Goal: Transaction & Acquisition: Subscribe to service/newsletter

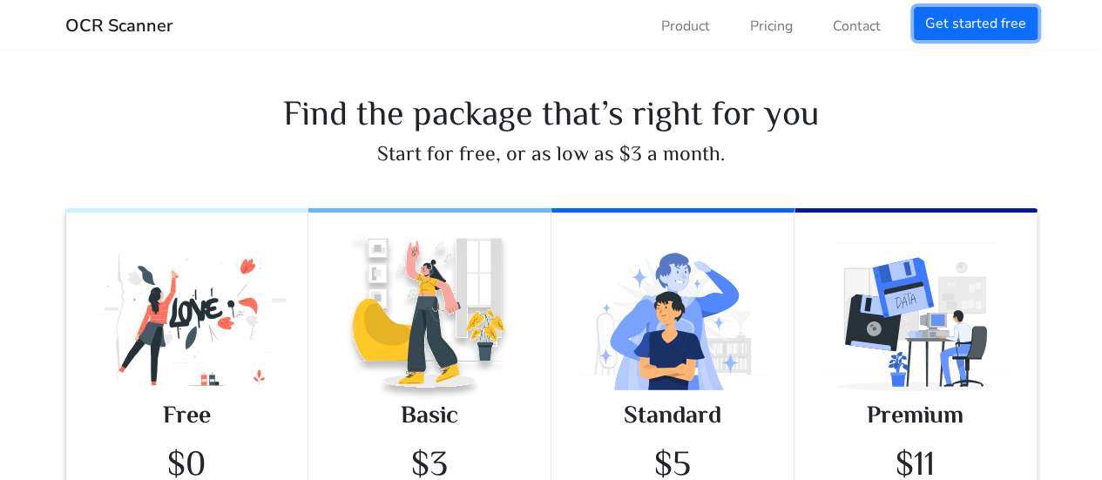
click at [998, 36] on link "Get started free" at bounding box center [976, 23] width 124 height 33
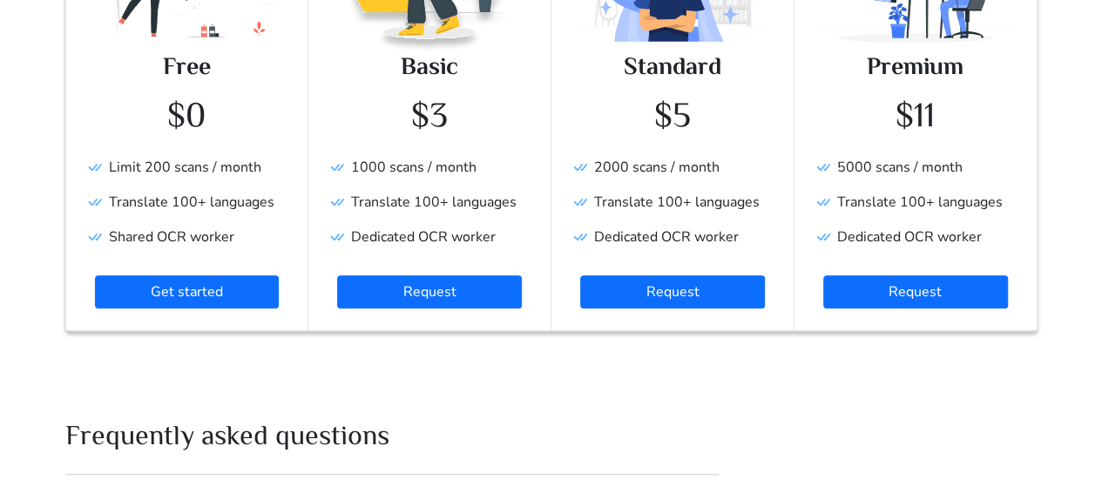
scroll to position [261, 0]
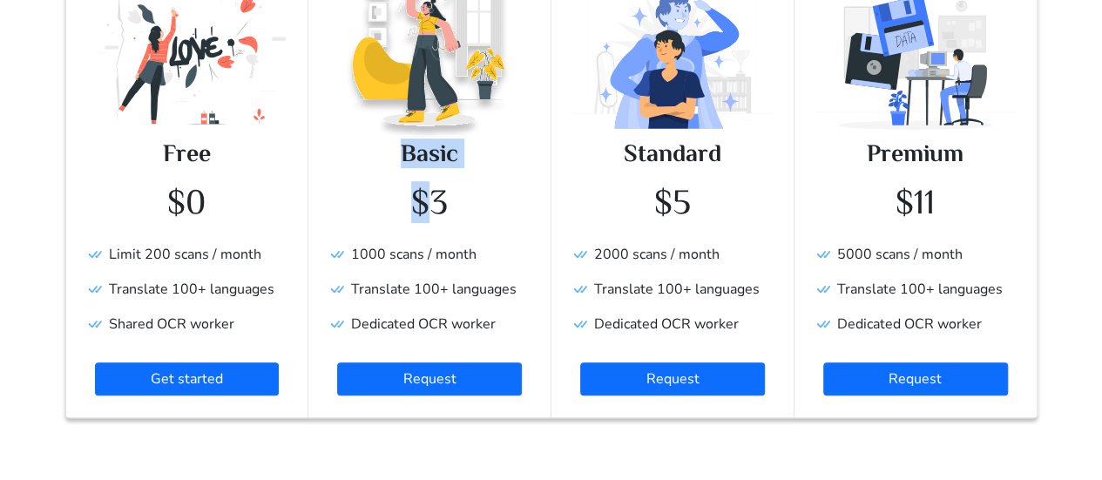
drag, startPoint x: 401, startPoint y: 148, endPoint x: 425, endPoint y: 181, distance: 41.1
click at [425, 181] on div "Basic $3 1000 scans / month Translate 100+ languages Dedicated OCR worker Reque…" at bounding box center [429, 267] width 199 height 258
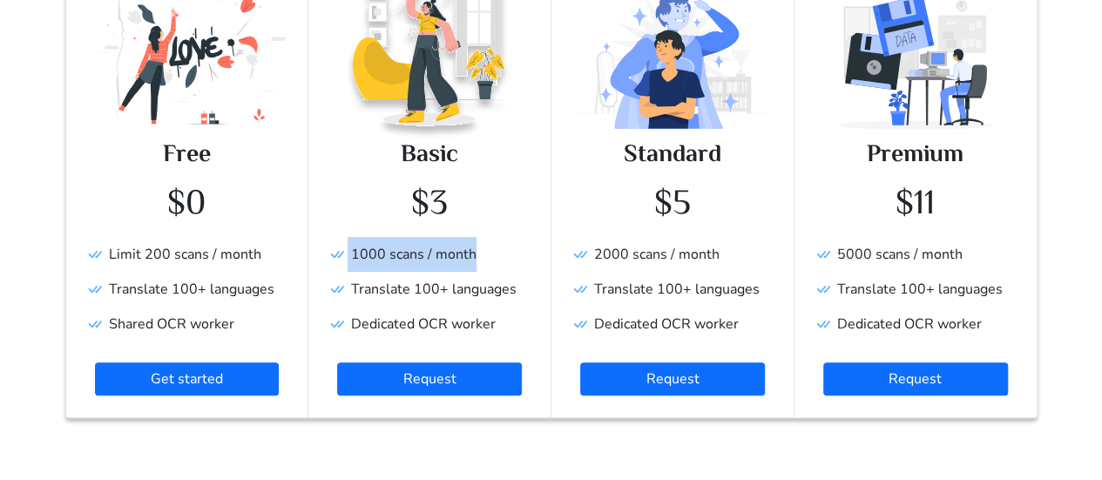
drag, startPoint x: 362, startPoint y: 257, endPoint x: 481, endPoint y: 253, distance: 118.5
click at [481, 253] on p "1000 scans / month Translate 100+ languages Dedicated OCR worker" at bounding box center [429, 289] width 199 height 105
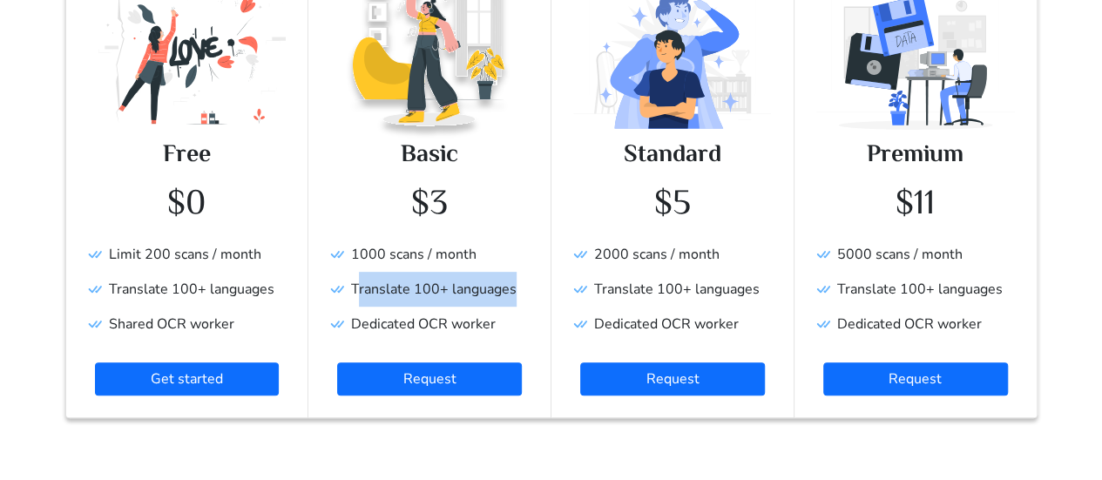
drag, startPoint x: 357, startPoint y: 292, endPoint x: 514, endPoint y: 285, distance: 156.9
click at [514, 285] on span "Translate 100+ languages" at bounding box center [423, 289] width 186 height 19
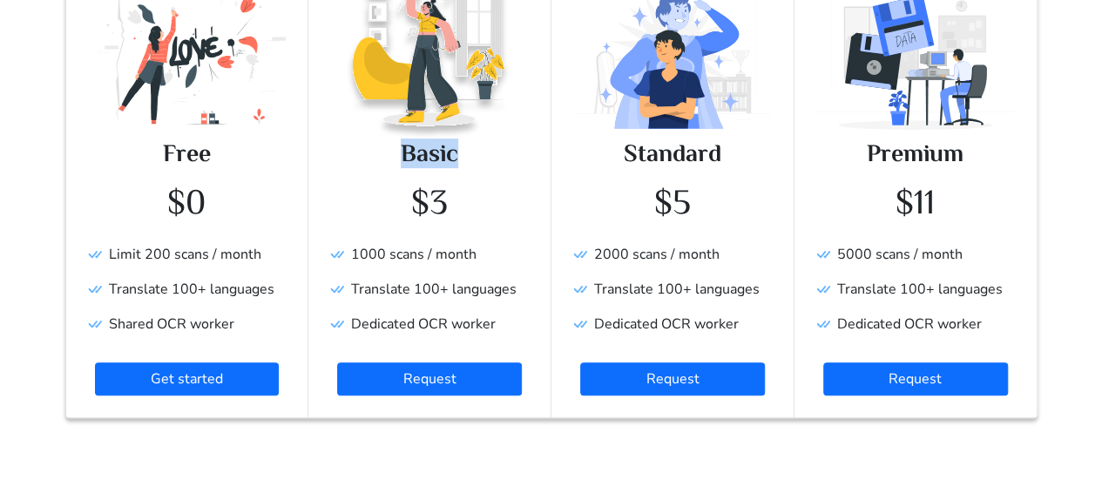
drag, startPoint x: 460, startPoint y: 154, endPoint x: 389, endPoint y: 154, distance: 70.6
click at [389, 154] on h3 "Basic" at bounding box center [429, 153] width 199 height 30
click at [232, 176] on div "Free $0 Limit 200 scans / month Translate 100+ languages Shared OCR worker Get …" at bounding box center [187, 267] width 199 height 258
drag, startPoint x: 404, startPoint y: 157, endPoint x: 469, endPoint y: 152, distance: 64.6
click at [469, 152] on h3 "Basic" at bounding box center [429, 153] width 199 height 30
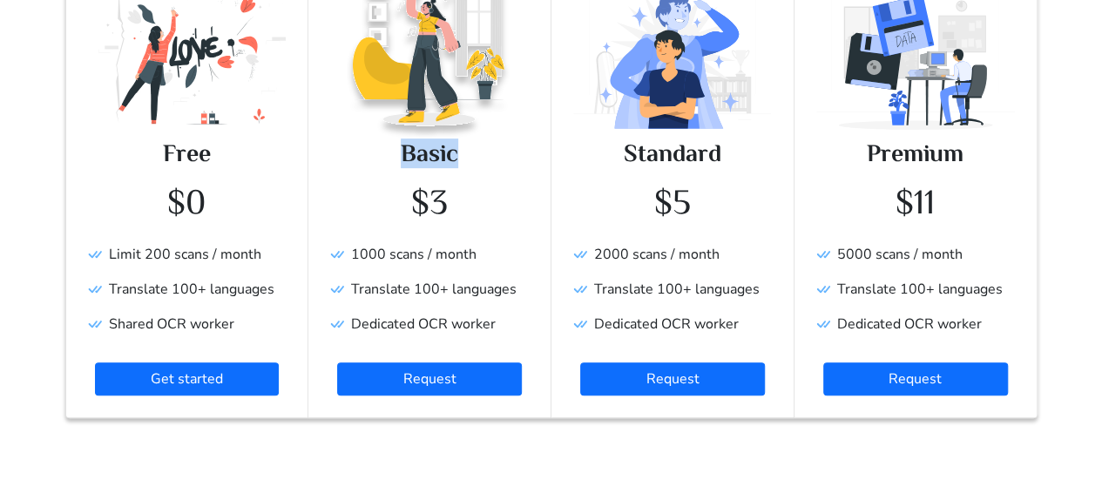
click at [423, 156] on h3 "Basic" at bounding box center [429, 153] width 199 height 30
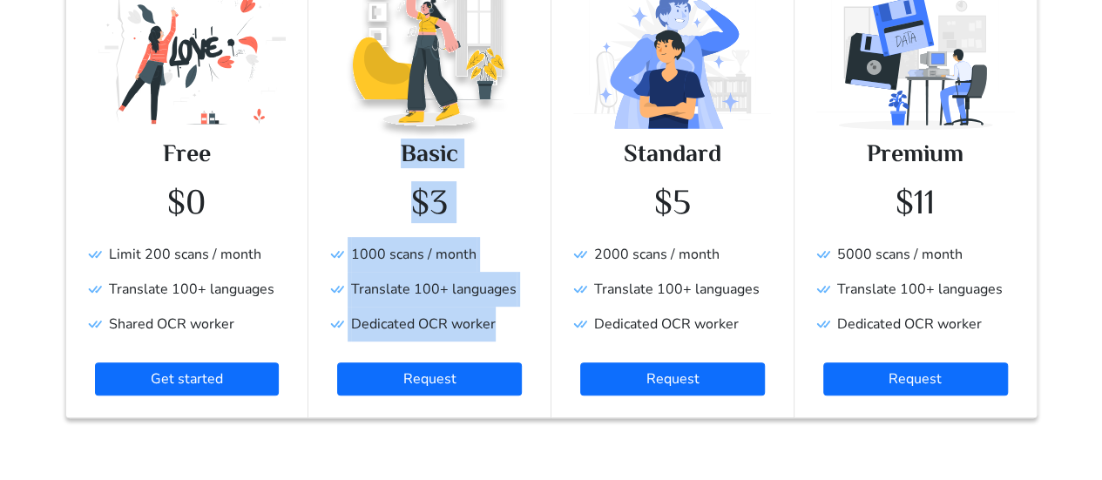
drag, startPoint x: 393, startPoint y: 143, endPoint x: 503, endPoint y: 329, distance: 216.3
click at [503, 329] on div "Basic $3 1000 scans / month Translate 100+ languages Dedicated OCR worker Reque…" at bounding box center [429, 267] width 199 height 258
click at [503, 313] on p "1000 scans / month Translate 100+ languages Dedicated OCR worker" at bounding box center [429, 289] width 199 height 105
drag, startPoint x: 498, startPoint y: 328, endPoint x: 380, endPoint y: 154, distance: 210.7
click at [380, 154] on div "Basic $3 1000 scans / month Translate 100+ languages Dedicated OCR worker Reque…" at bounding box center [429, 267] width 199 height 258
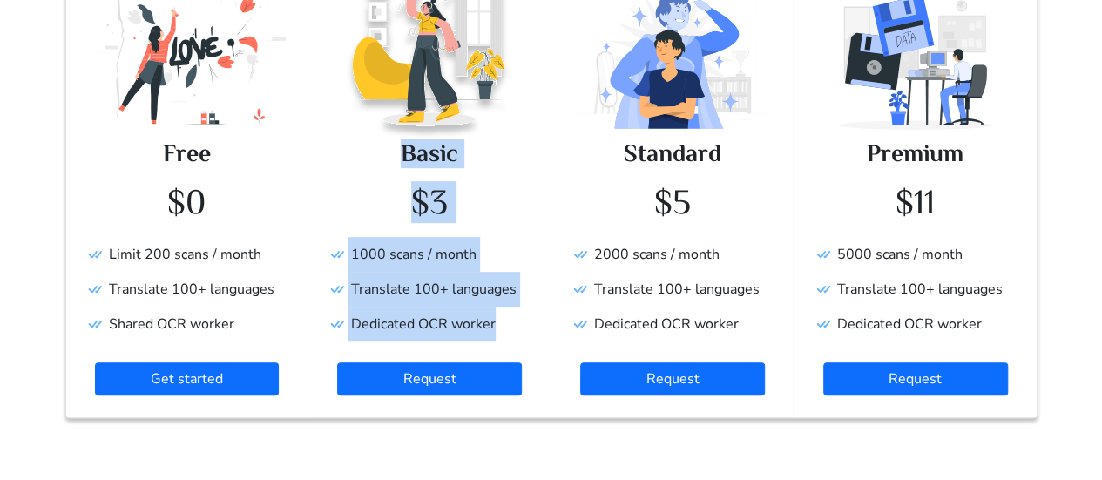
click at [446, 177] on div "Basic $3 1000 scans / month Translate 100+ languages Dedicated OCR worker Reque…" at bounding box center [429, 267] width 199 height 258
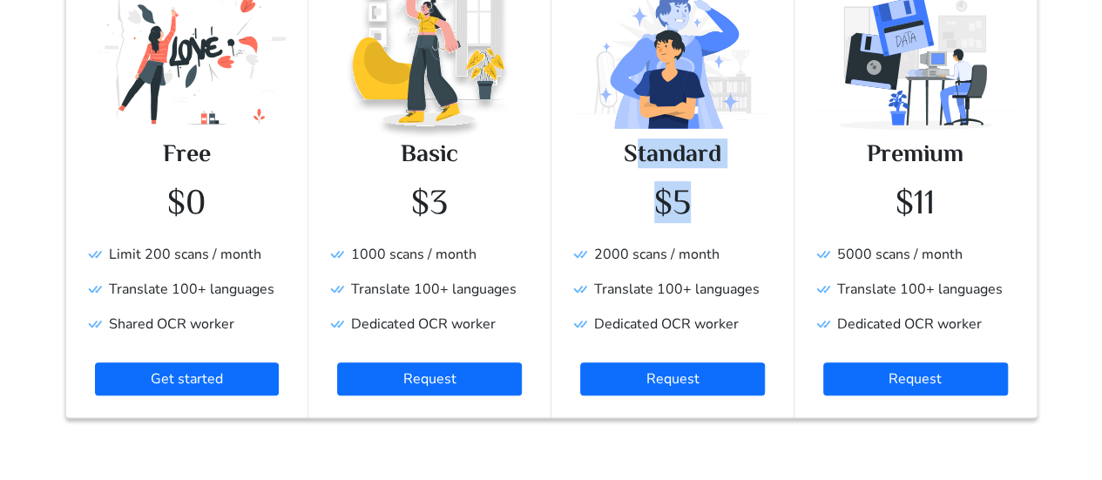
drag, startPoint x: 638, startPoint y: 156, endPoint x: 751, endPoint y: 172, distance: 114.3
click at [751, 172] on div "Standard $5 2000 scans / month Translate 100+ languages Dedicated OCR worker Re…" at bounding box center [672, 267] width 199 height 258
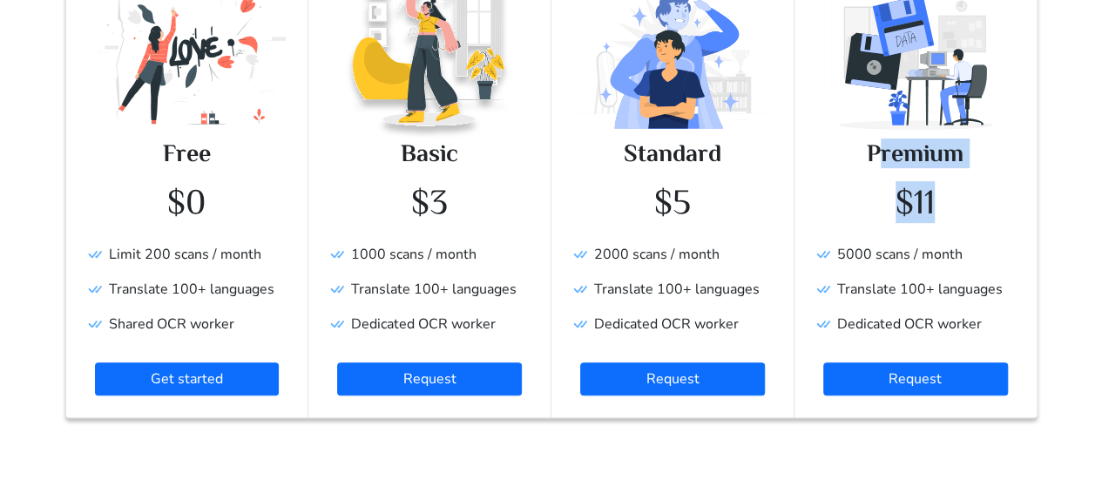
drag, startPoint x: 874, startPoint y: 146, endPoint x: 1009, endPoint y: 202, distance: 146.1
click at [1009, 202] on div "Premium $11 5000 scans / month Translate 100+ languages Dedicated OCR worker Re…" at bounding box center [915, 267] width 199 height 258
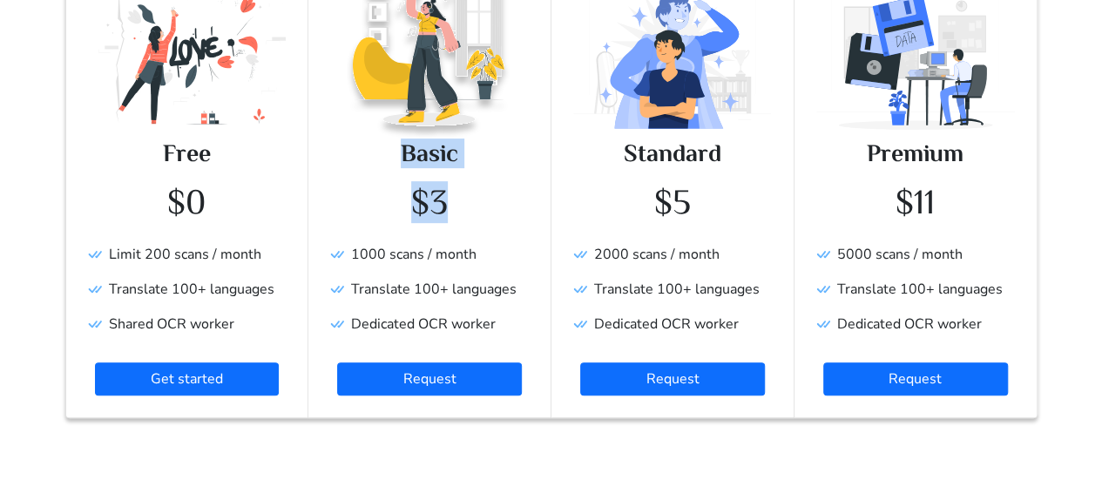
drag, startPoint x: 404, startPoint y: 149, endPoint x: 449, endPoint y: 180, distance: 54.4
click at [449, 180] on div "Basic $3 1000 scans / month Translate 100+ languages Dedicated OCR worker Reque…" at bounding box center [429, 267] width 199 height 258
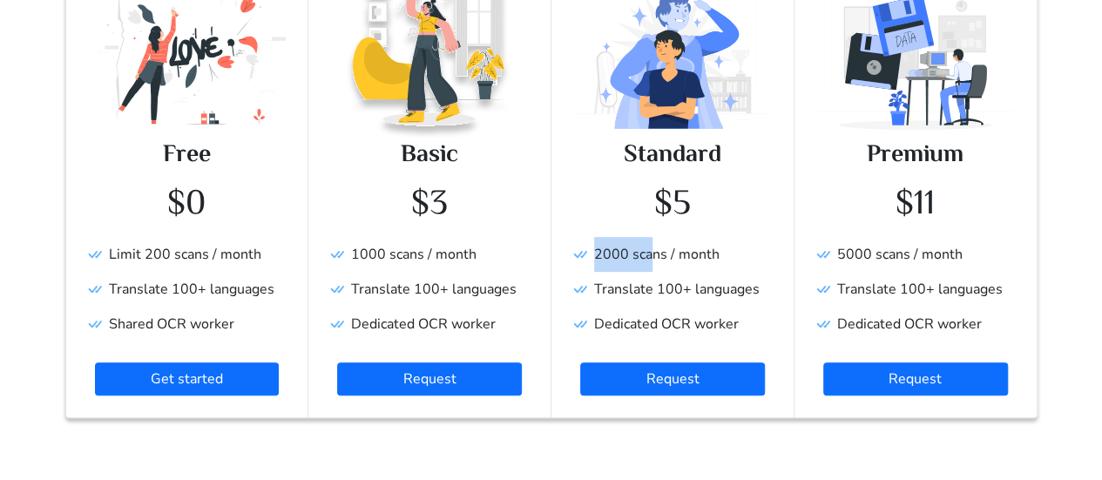
drag, startPoint x: 597, startPoint y: 255, endPoint x: 653, endPoint y: 248, distance: 57.0
click at [653, 248] on span "2000 scans / month" at bounding box center [646, 254] width 146 height 19
click at [707, 198] on h1 "$5" at bounding box center [672, 202] width 199 height 42
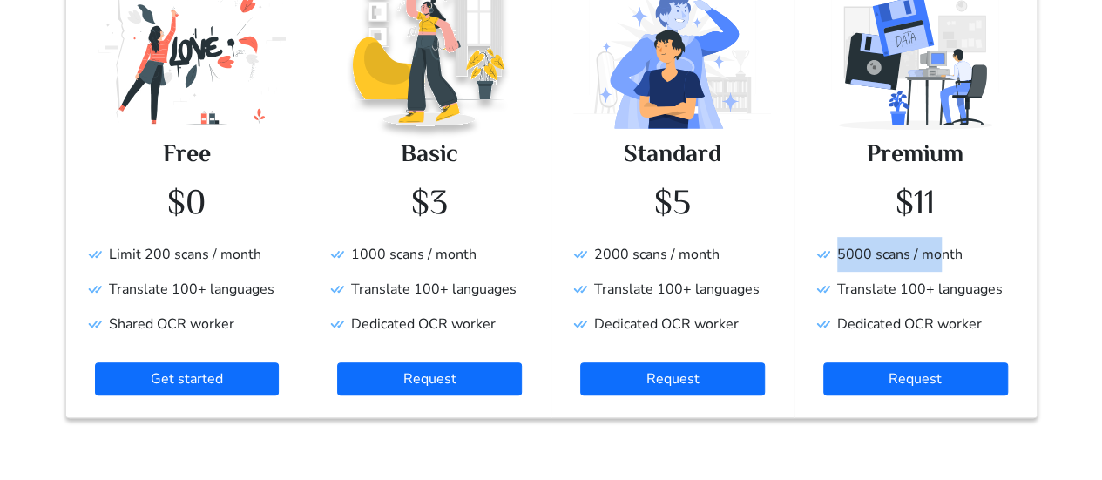
drag, startPoint x: 840, startPoint y: 248, endPoint x: 938, endPoint y: 248, distance: 98.4
click at [938, 248] on span "5000 scans / month" at bounding box center [889, 254] width 146 height 19
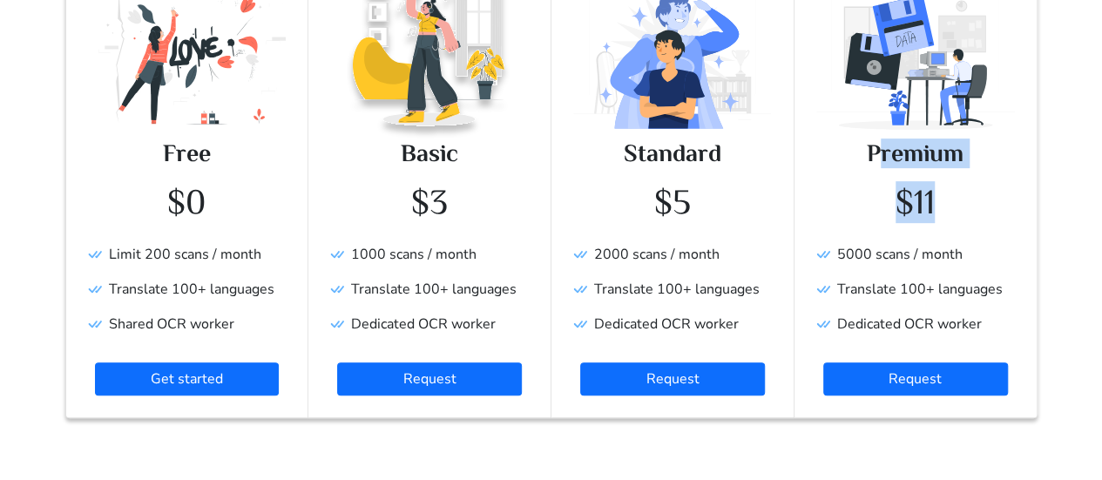
drag, startPoint x: 879, startPoint y: 160, endPoint x: 943, endPoint y: 194, distance: 72.9
click at [943, 194] on div "Premium $11 5000 scans / month Translate 100+ languages Dedicated OCR worker Re…" at bounding box center [915, 267] width 199 height 258
